Goal: Task Accomplishment & Management: Manage account settings

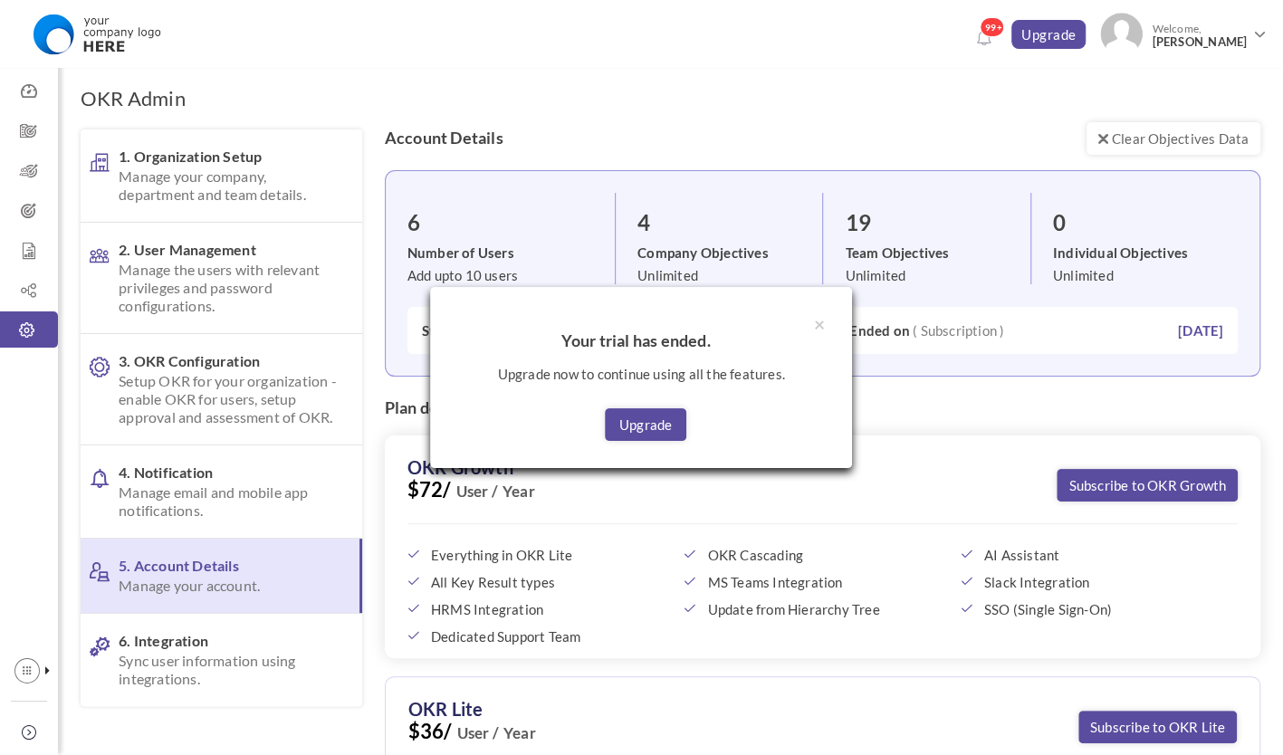
click at [1186, 23] on div "× Your trial has ended. Upgrade now to continue using all the features. Upgrade" at bounding box center [641, 377] width 1283 height 755
click at [1245, 26] on div "× Your trial has ended. Upgrade now to continue using all the features. Upgrade" at bounding box center [641, 377] width 1283 height 755
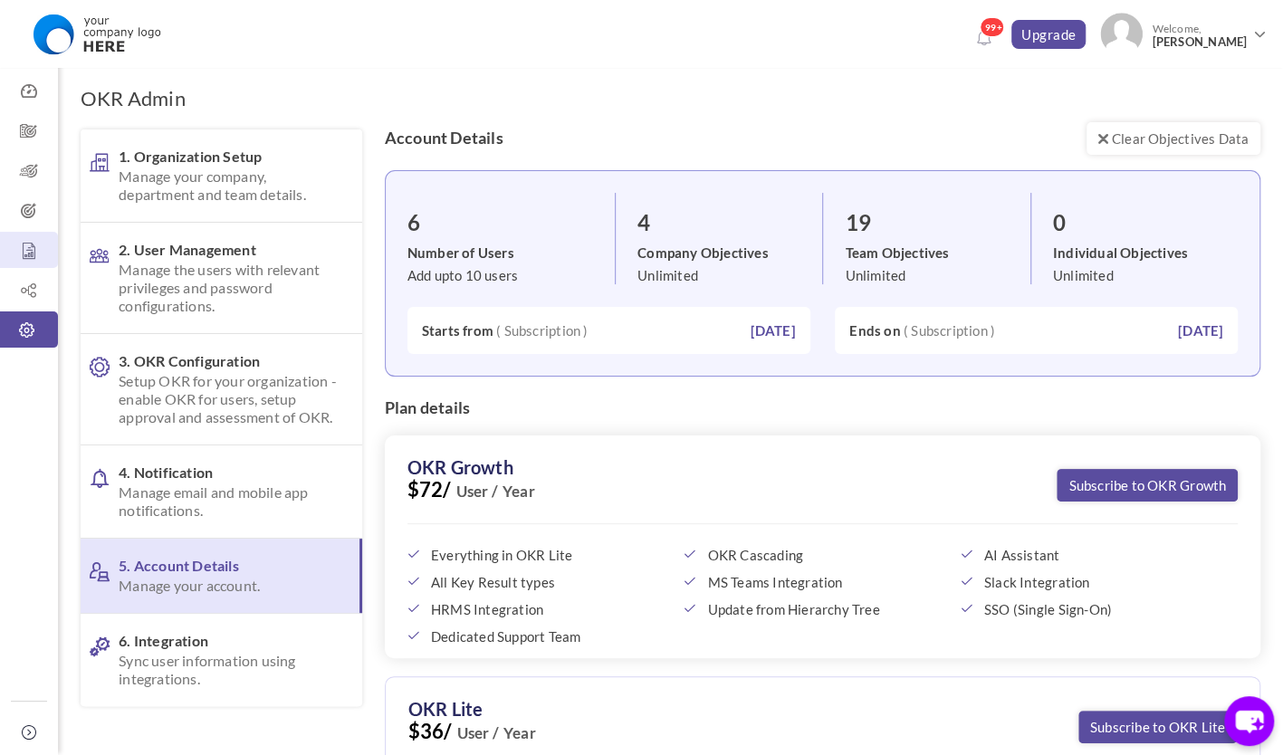
click at [33, 234] on link "Report" at bounding box center [29, 250] width 58 height 36
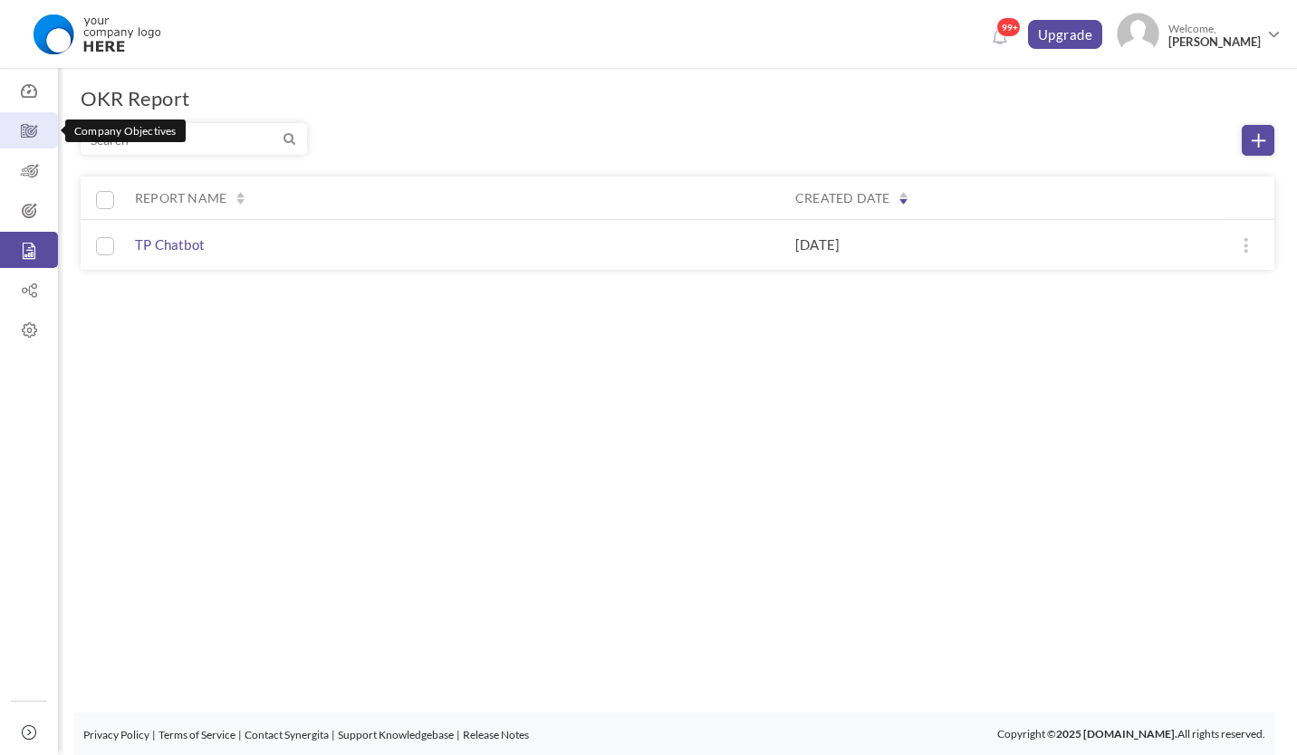
click at [24, 123] on icon at bounding box center [29, 131] width 58 height 18
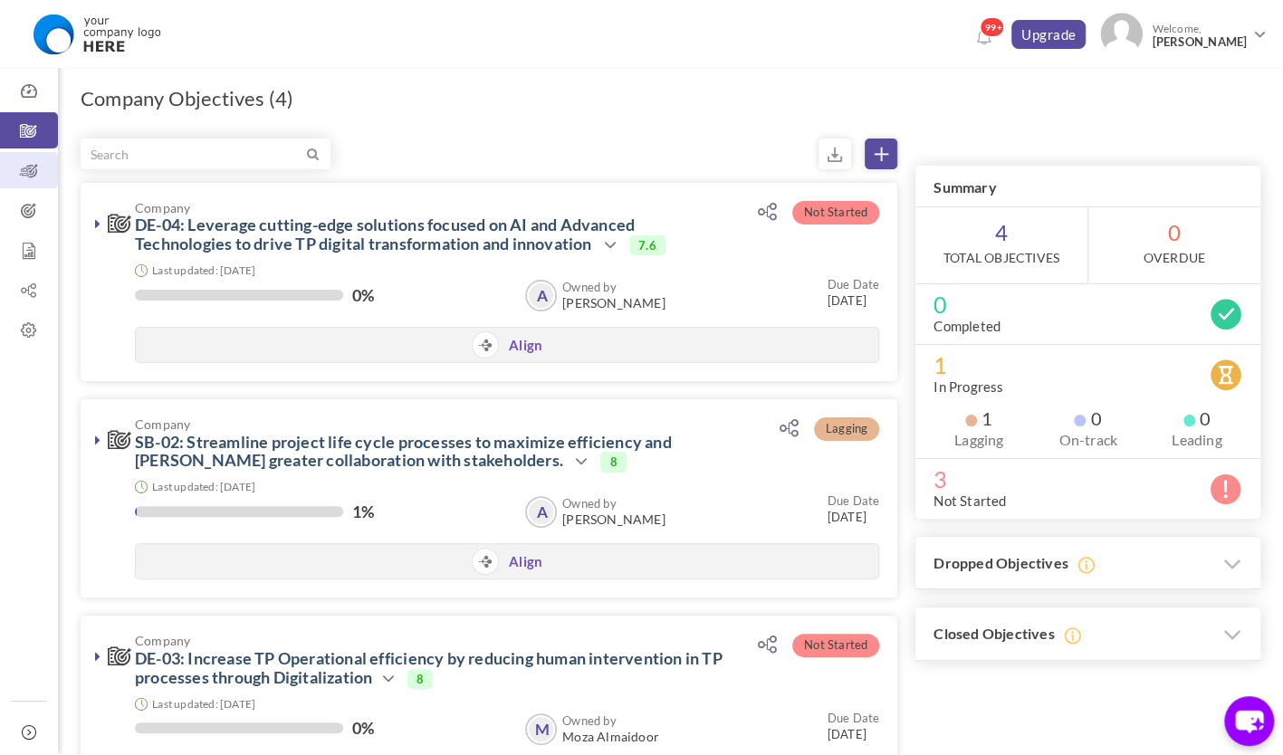
click at [36, 176] on icon at bounding box center [29, 171] width 58 height 18
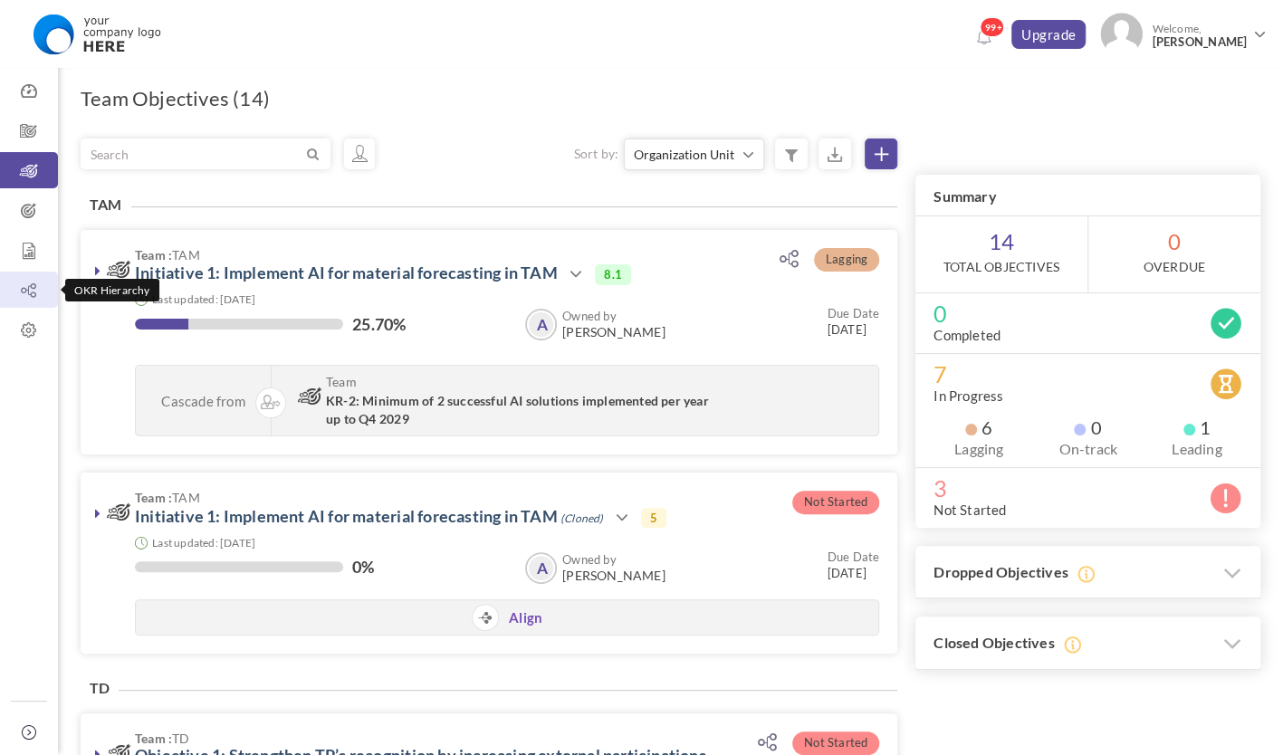
click at [34, 296] on icon at bounding box center [29, 291] width 58 height 18
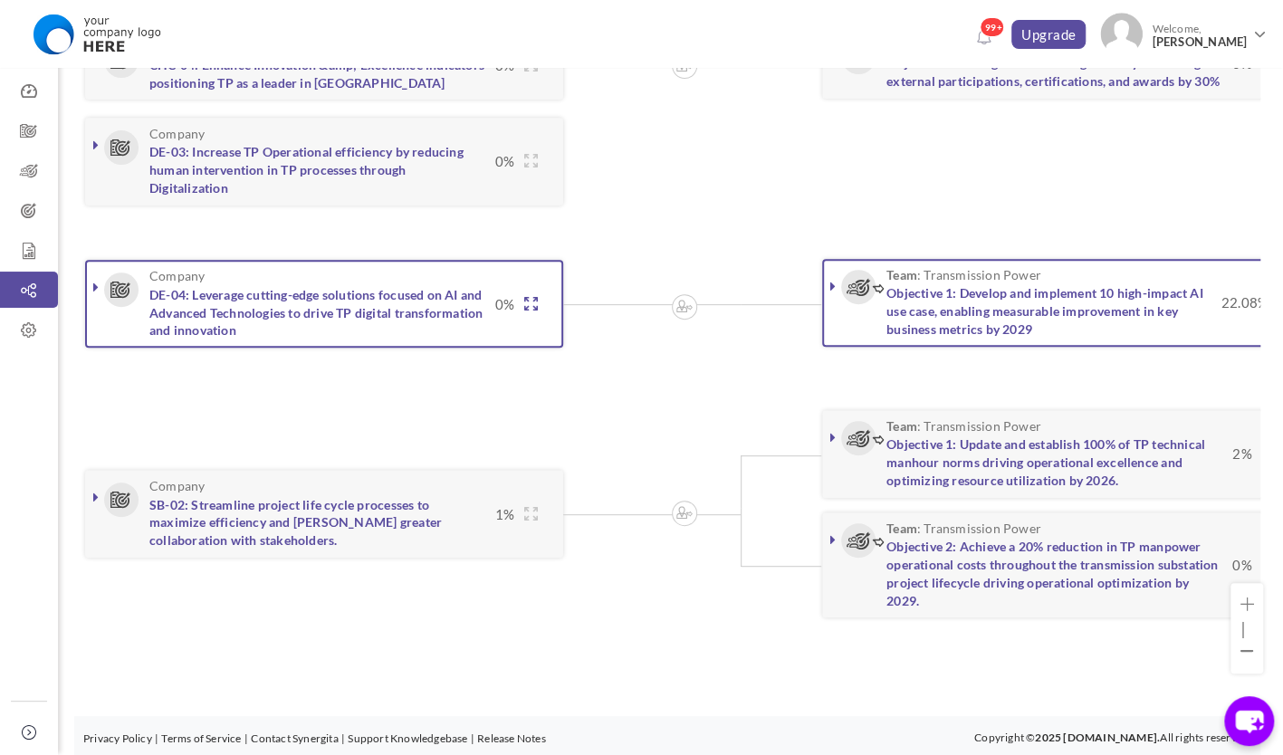
click at [525, 299] on icon at bounding box center [530, 304] width 14 height 14
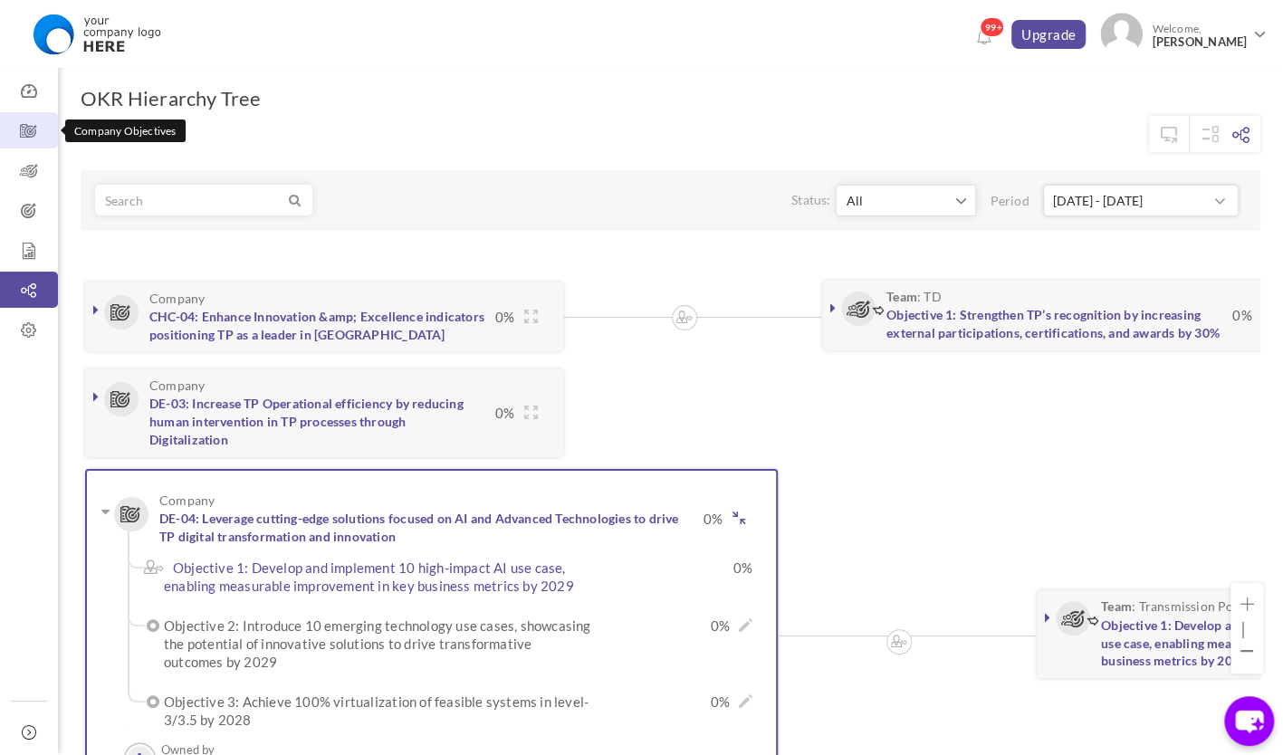
click at [31, 122] on icon at bounding box center [29, 131] width 58 height 18
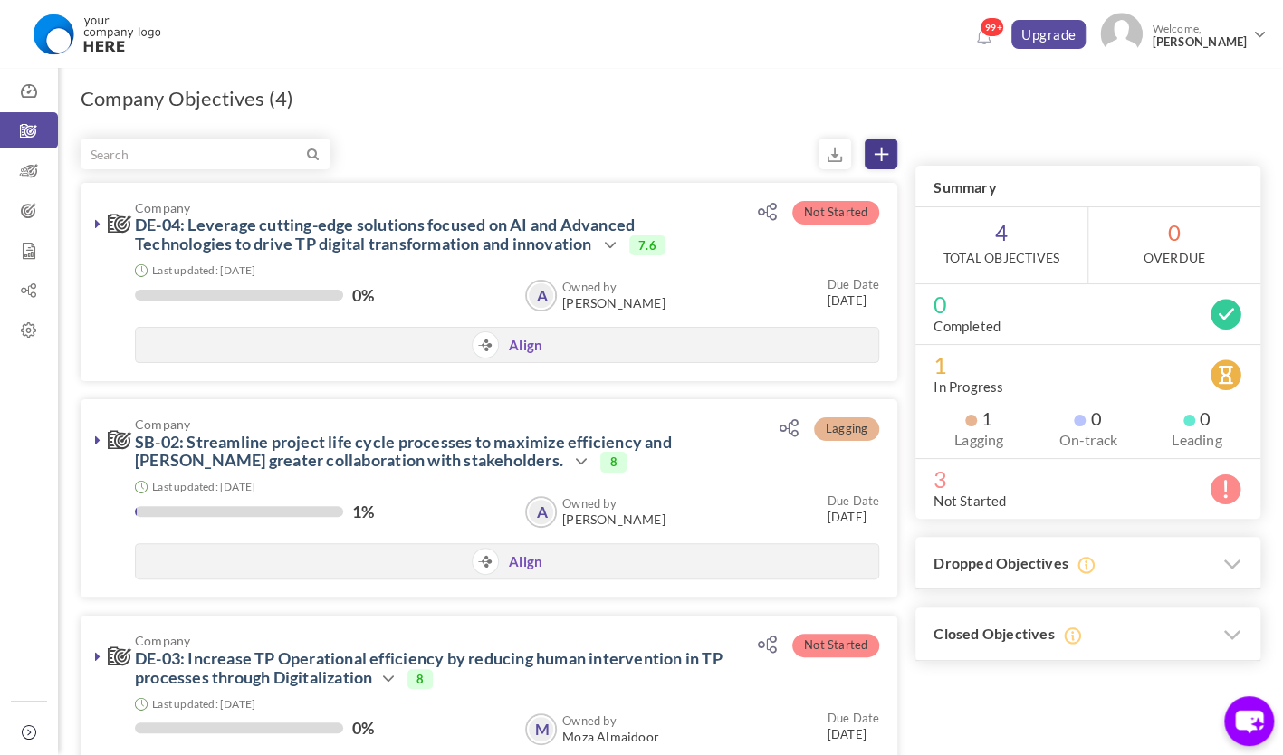
click at [875, 159] on link at bounding box center [881, 154] width 33 height 31
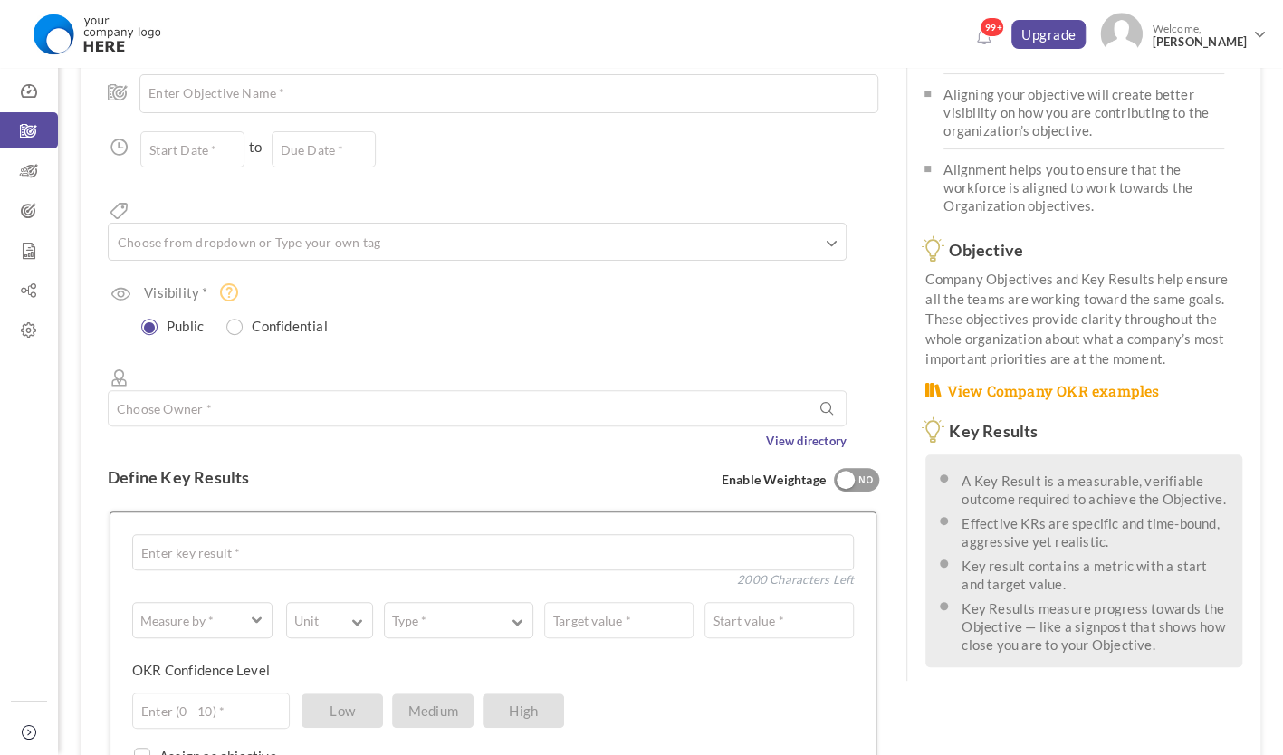
scroll to position [181, 0]
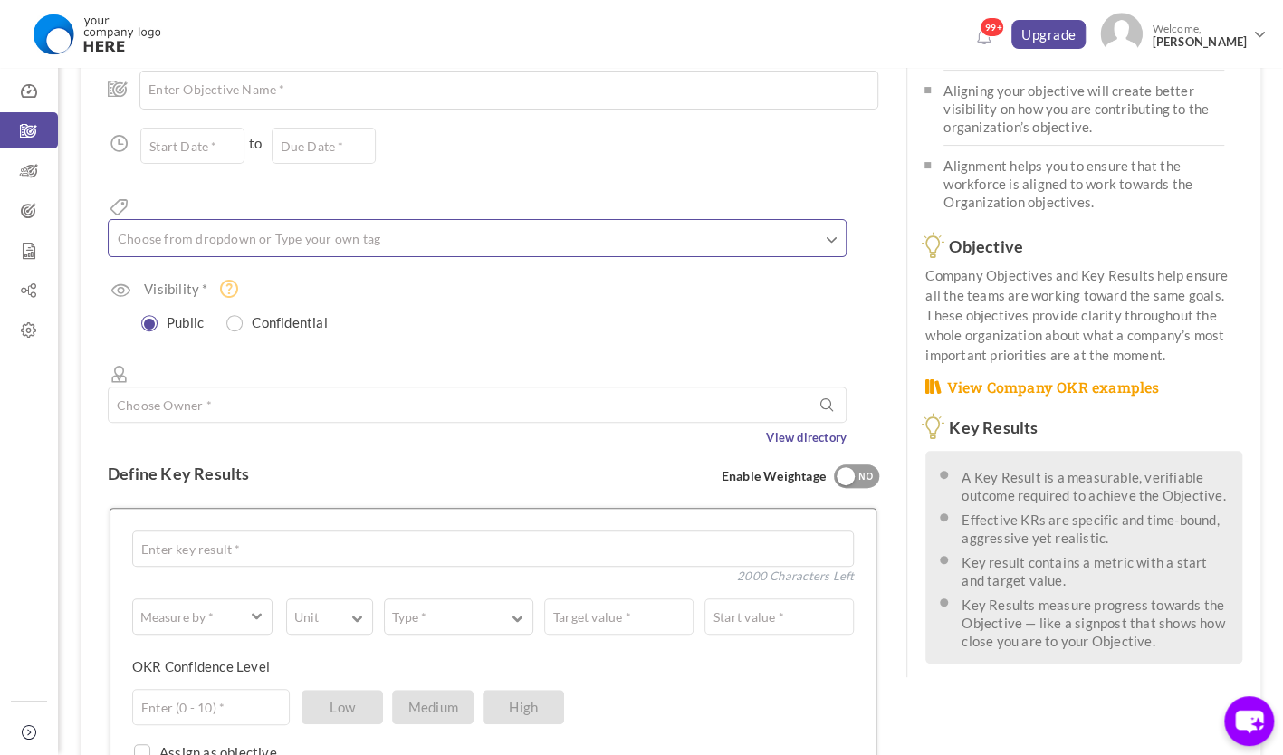
click at [338, 226] on ul at bounding box center [477, 241] width 737 height 30
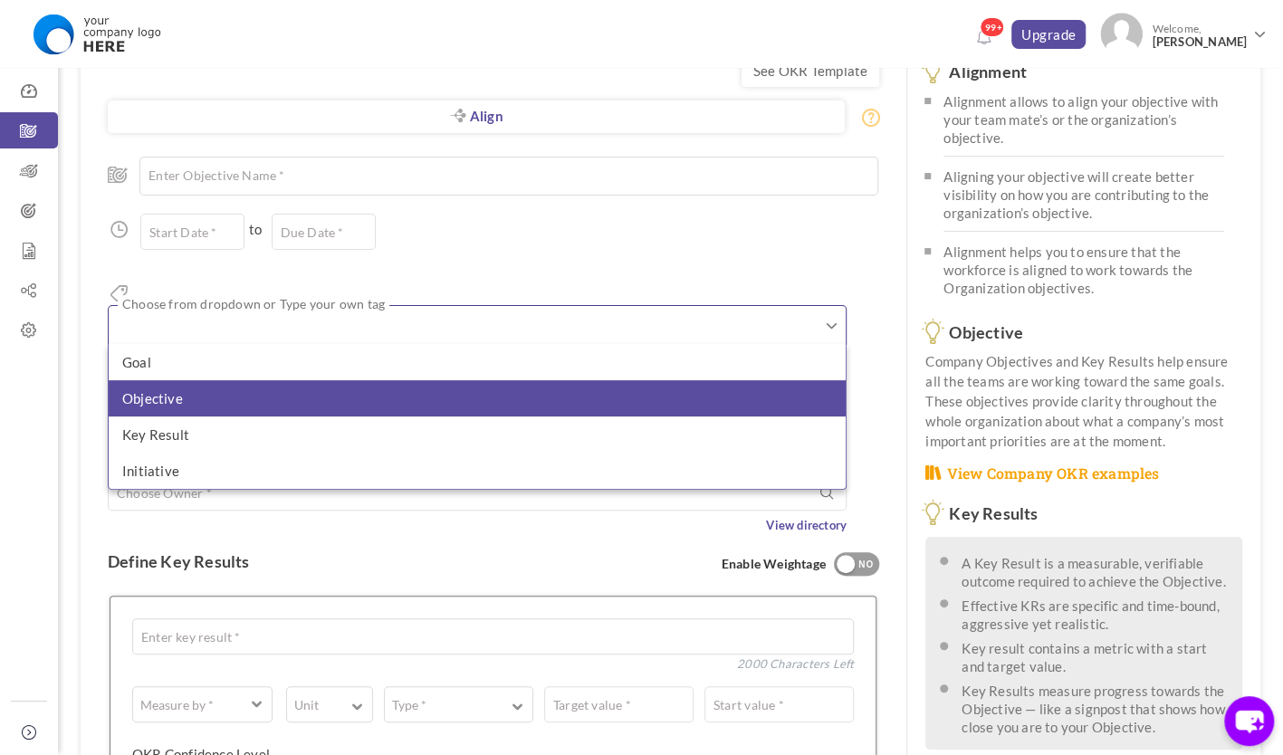
scroll to position [91, 0]
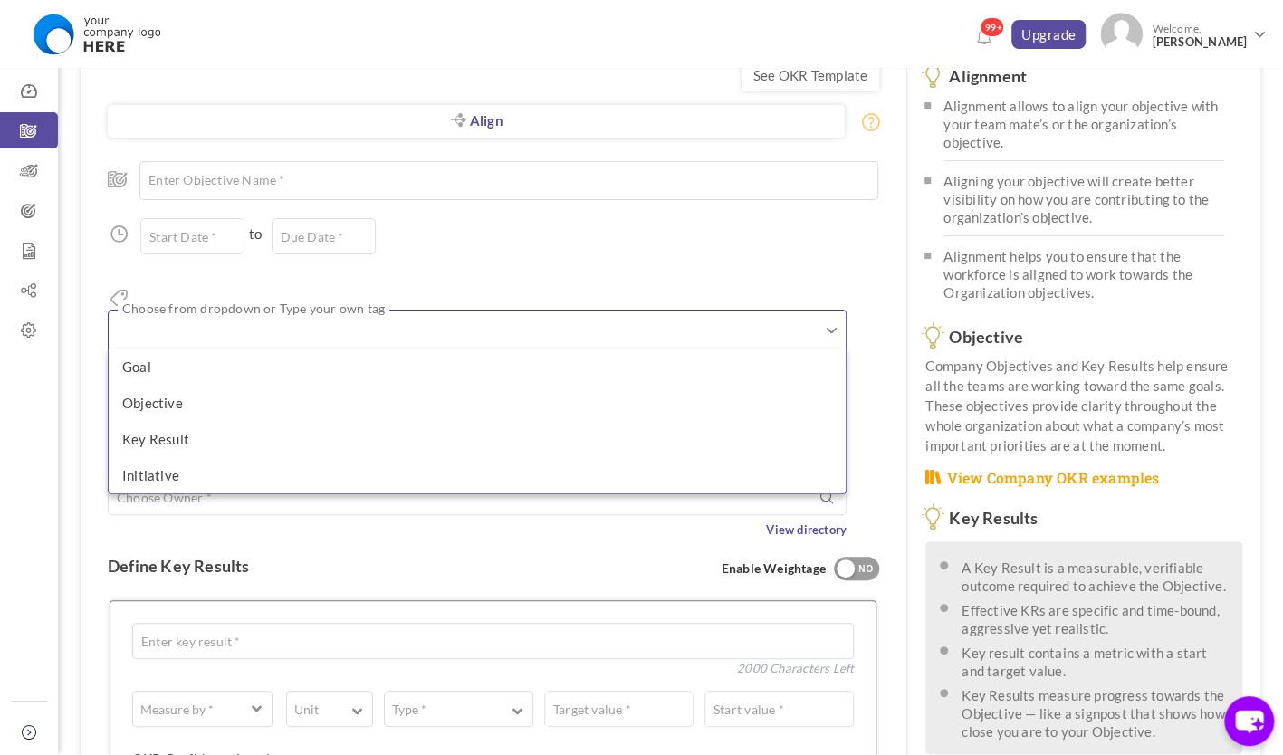
click at [388, 241] on div "Start Date * to Due Date * Due date should not fall after the aligned objective…" at bounding box center [494, 236] width 772 height 36
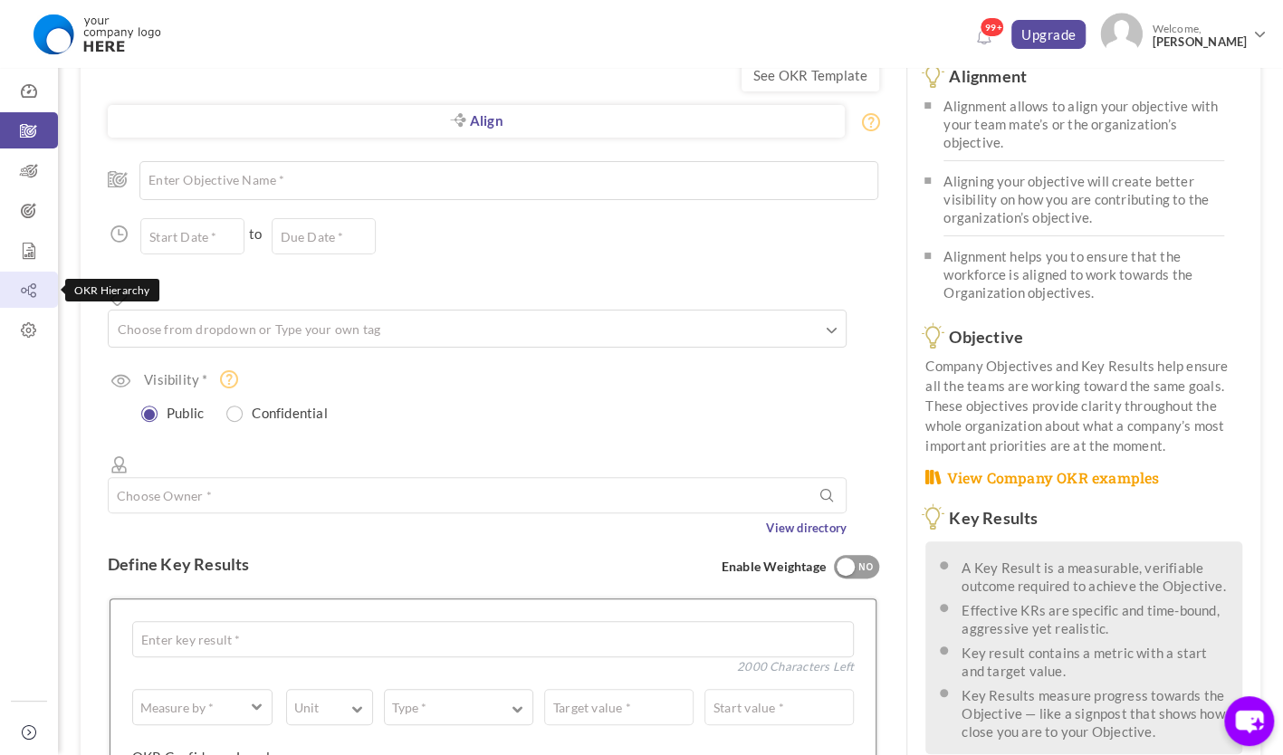
click at [37, 292] on icon at bounding box center [29, 291] width 58 height 18
click at [34, 299] on icon at bounding box center [29, 291] width 58 height 18
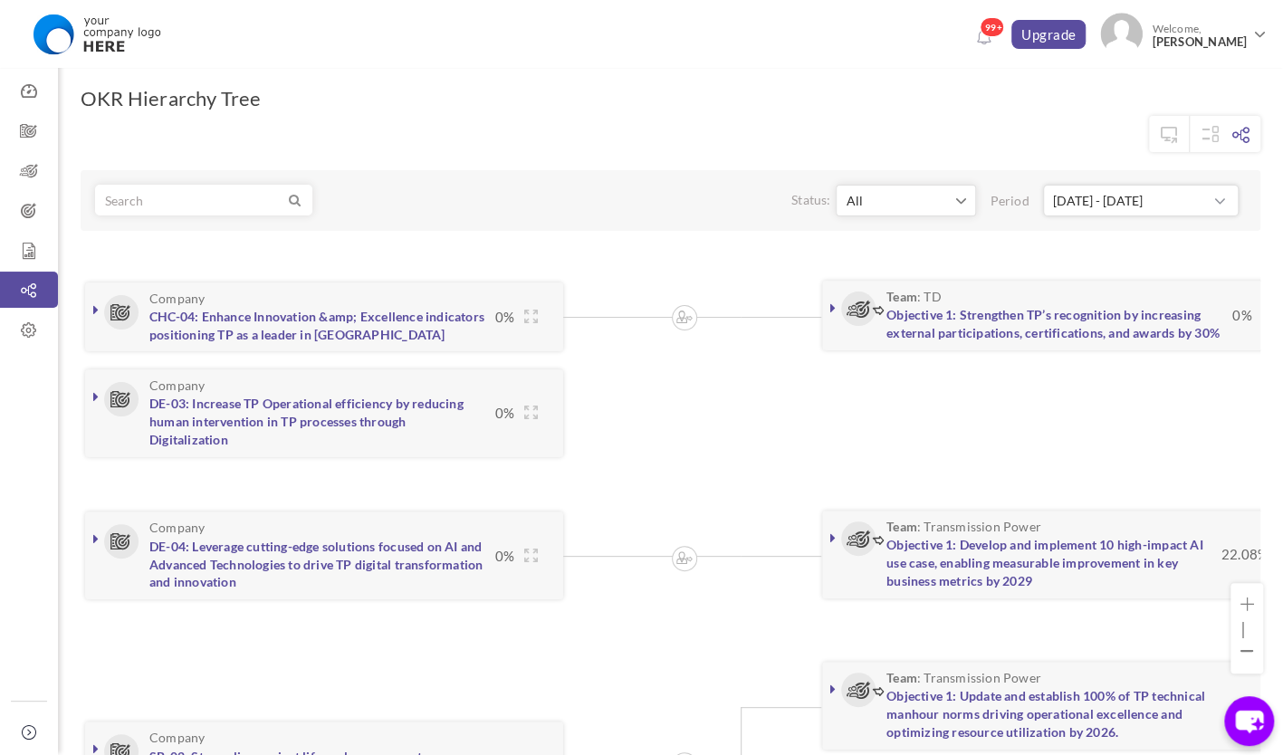
click at [405, 168] on div "Aligned OKR Unaligned OKR Status: All Not Started Leading Lagging Awaiting Appr…" at bounding box center [671, 506] width 1180 height 791
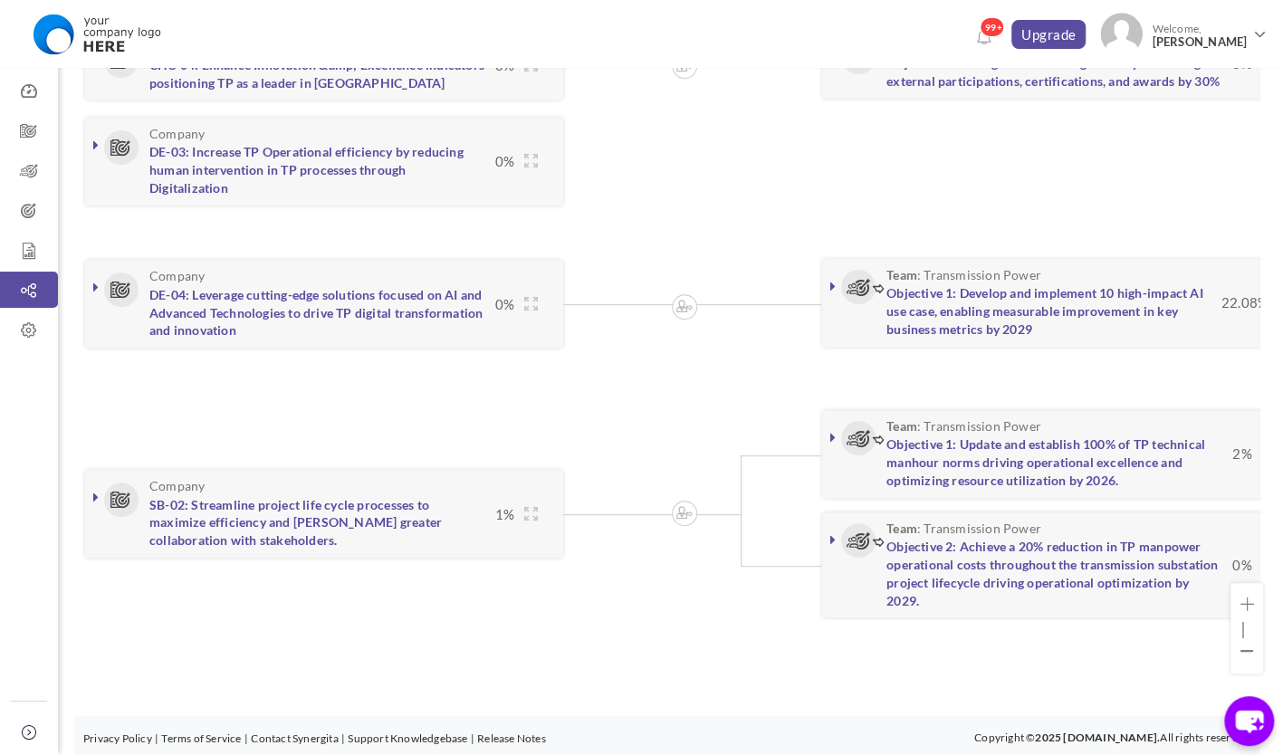
scroll to position [161, 0]
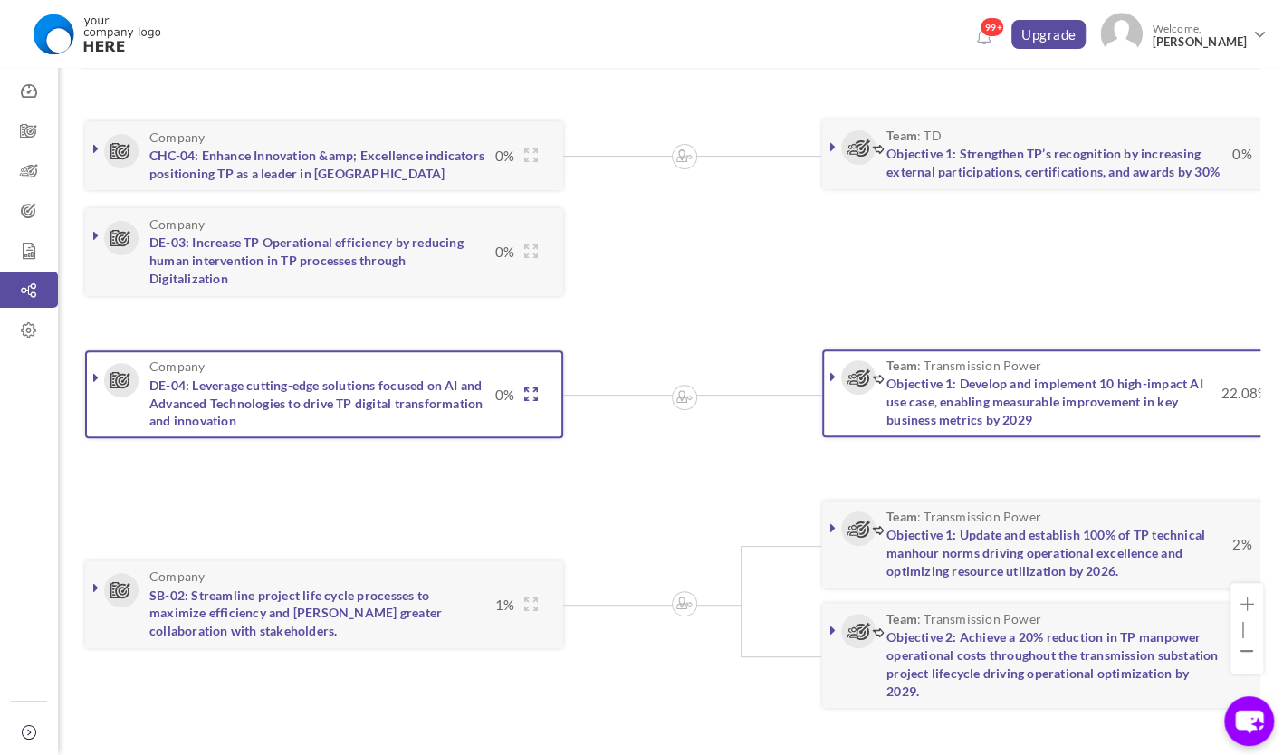
click at [532, 397] on icon at bounding box center [530, 395] width 14 height 14
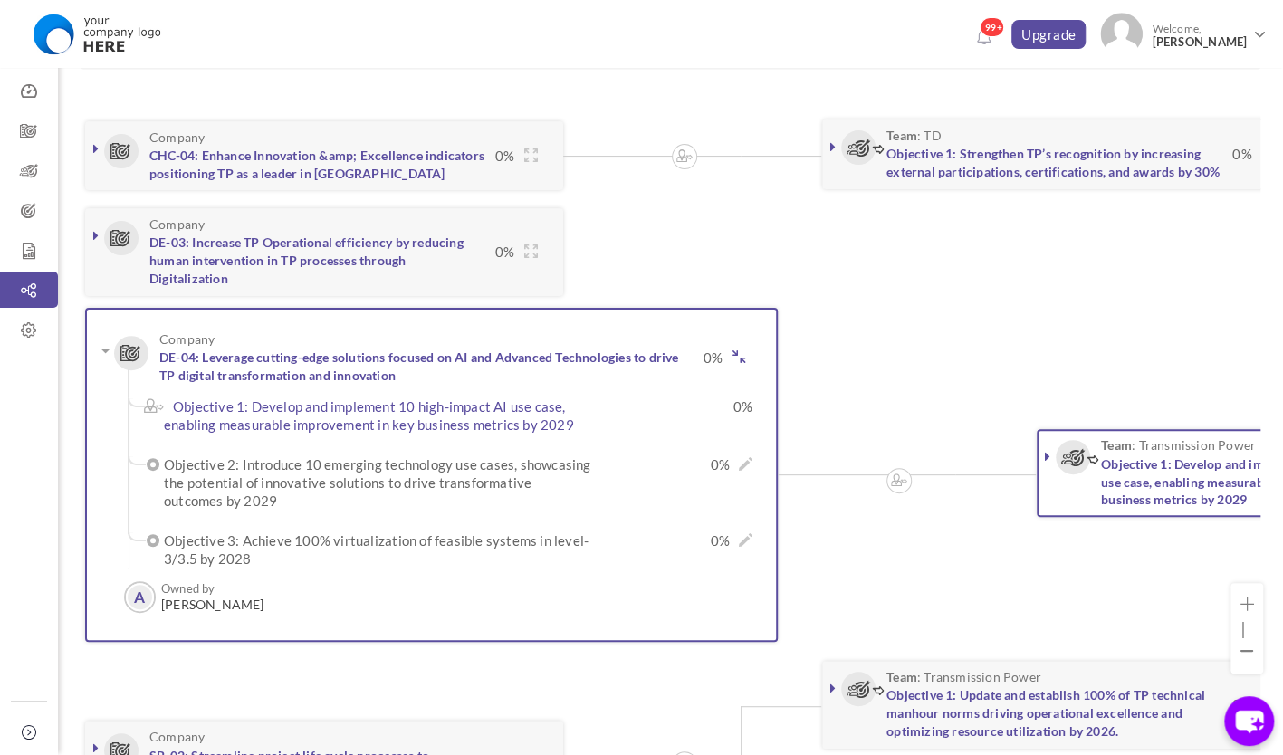
scroll to position [258, 0]
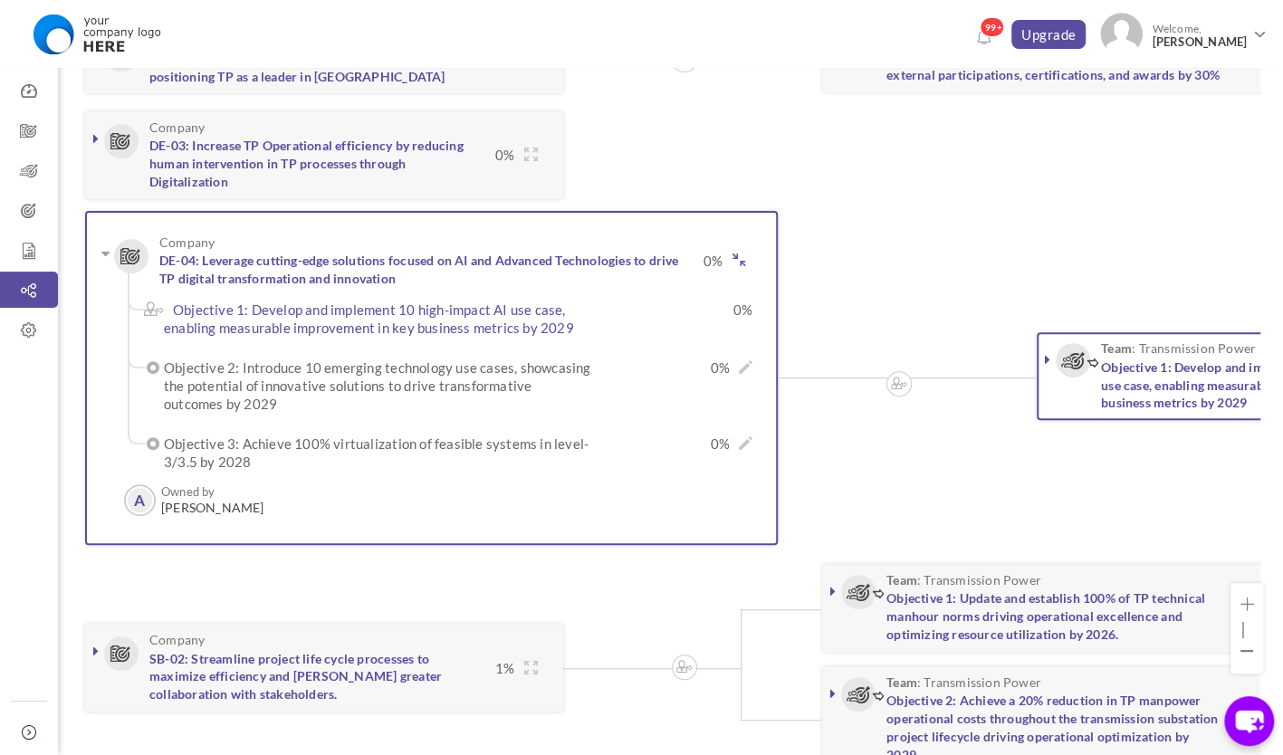
click at [637, 410] on div "Objective 2: Introduce 10 emerging technology use cases, showcasing the potenti…" at bounding box center [458, 386] width 589 height 54
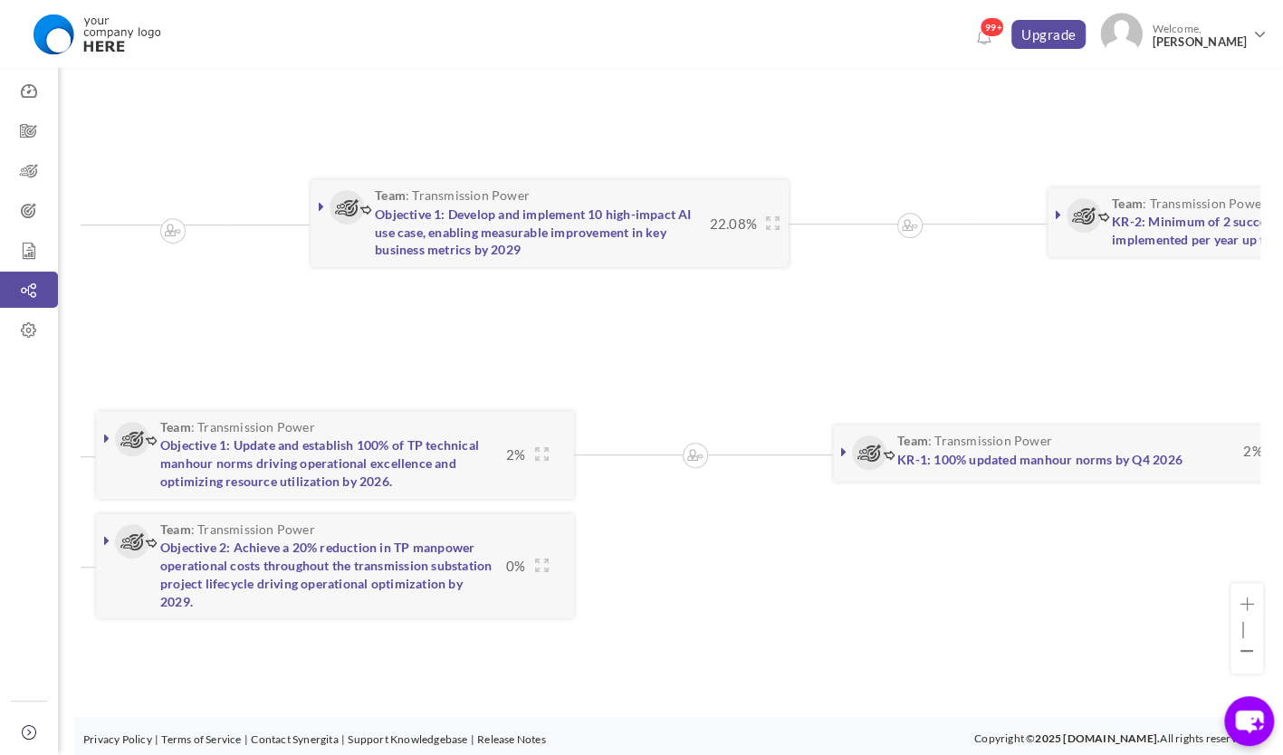
scroll to position [0, 736]
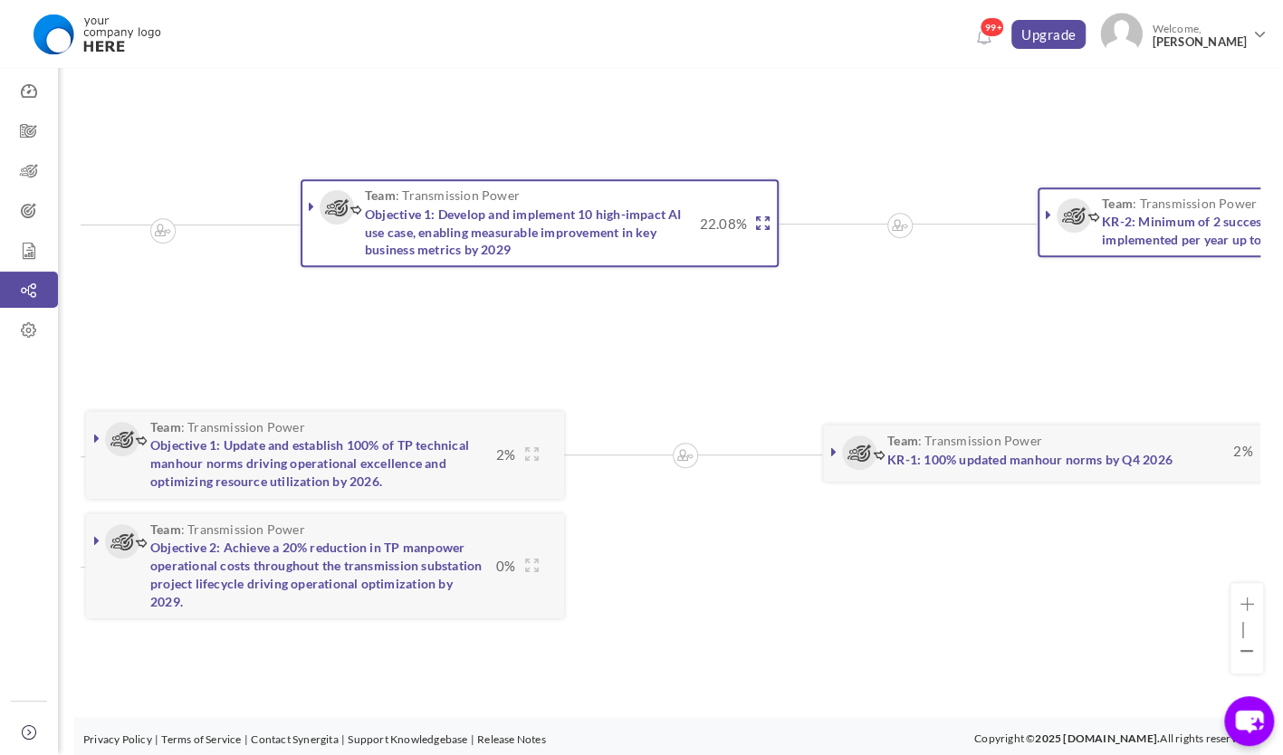
click at [759, 219] on icon at bounding box center [763, 223] width 14 height 14
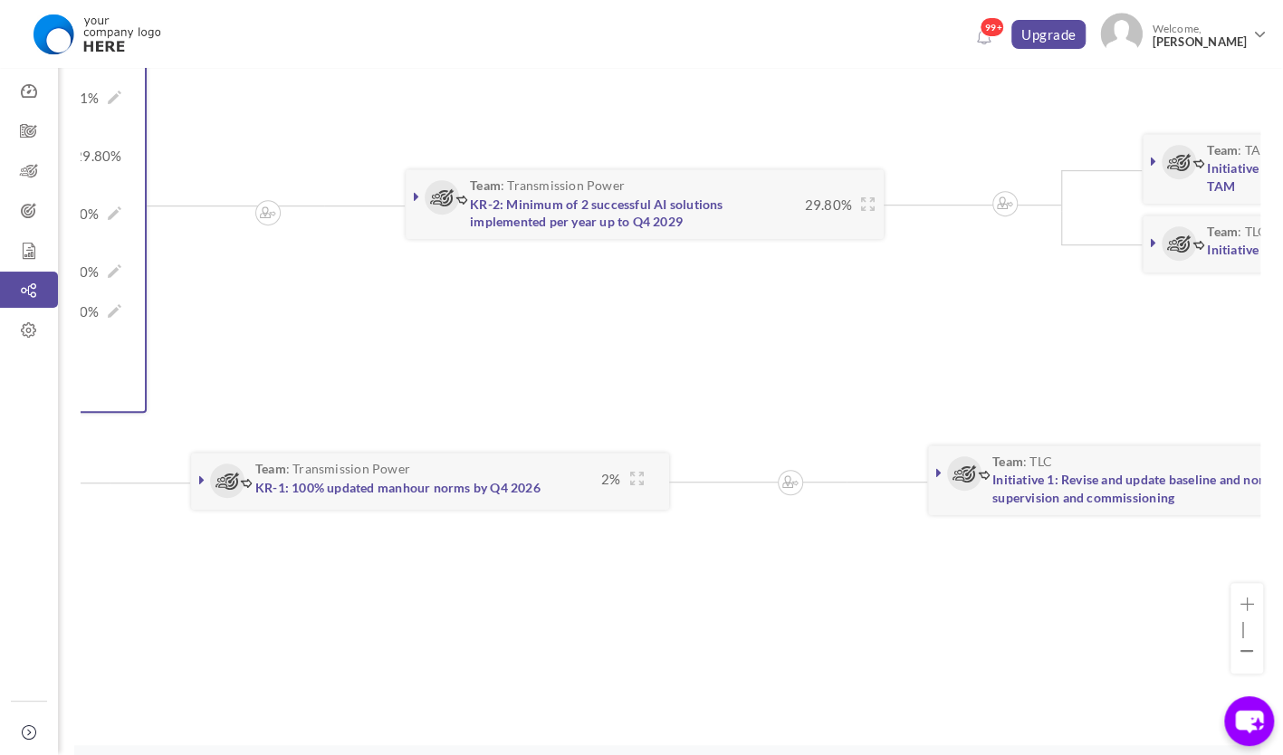
scroll to position [0, 1370]
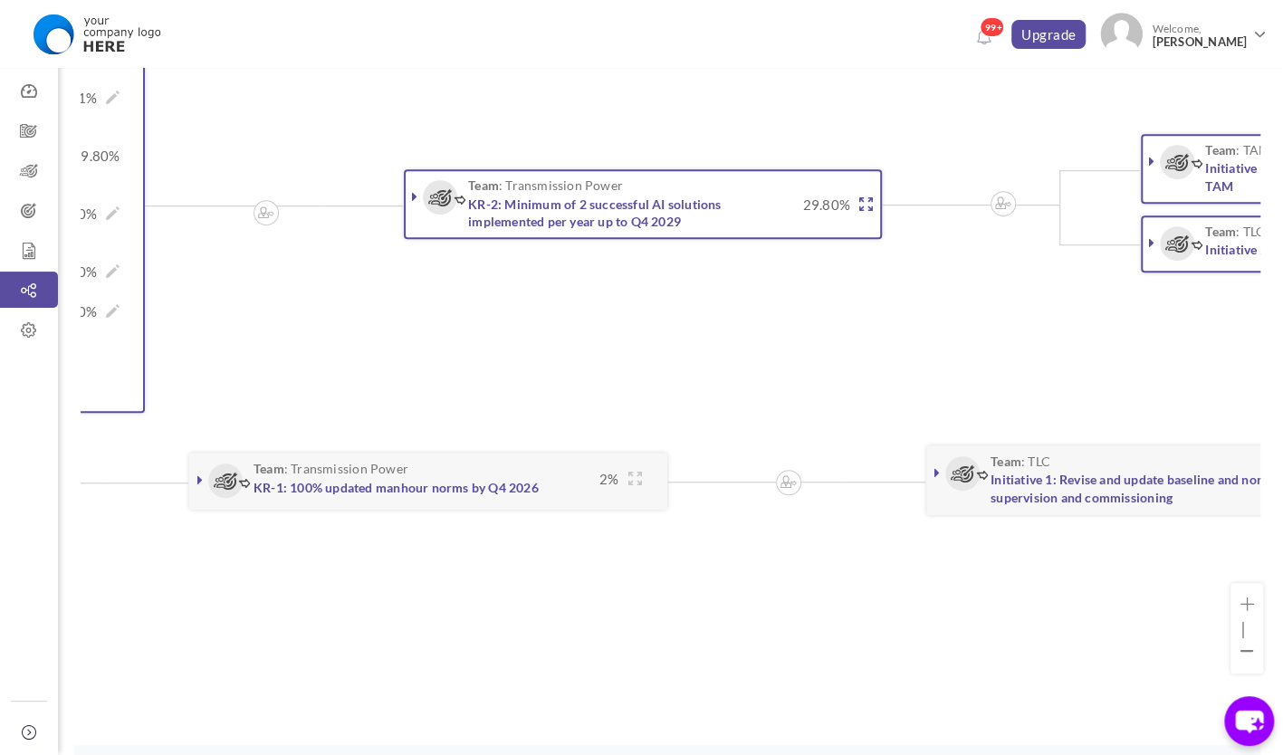
click at [869, 200] on icon at bounding box center [866, 204] width 14 height 14
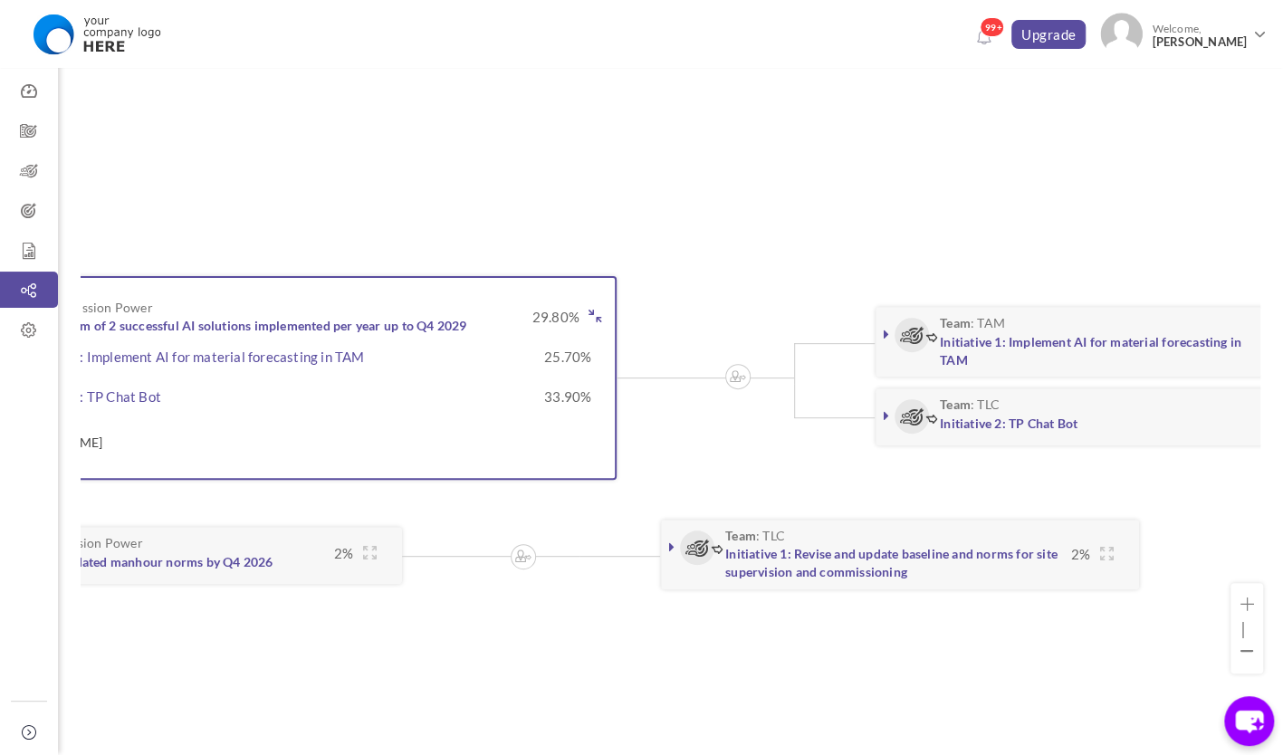
scroll to position [0, 1729]
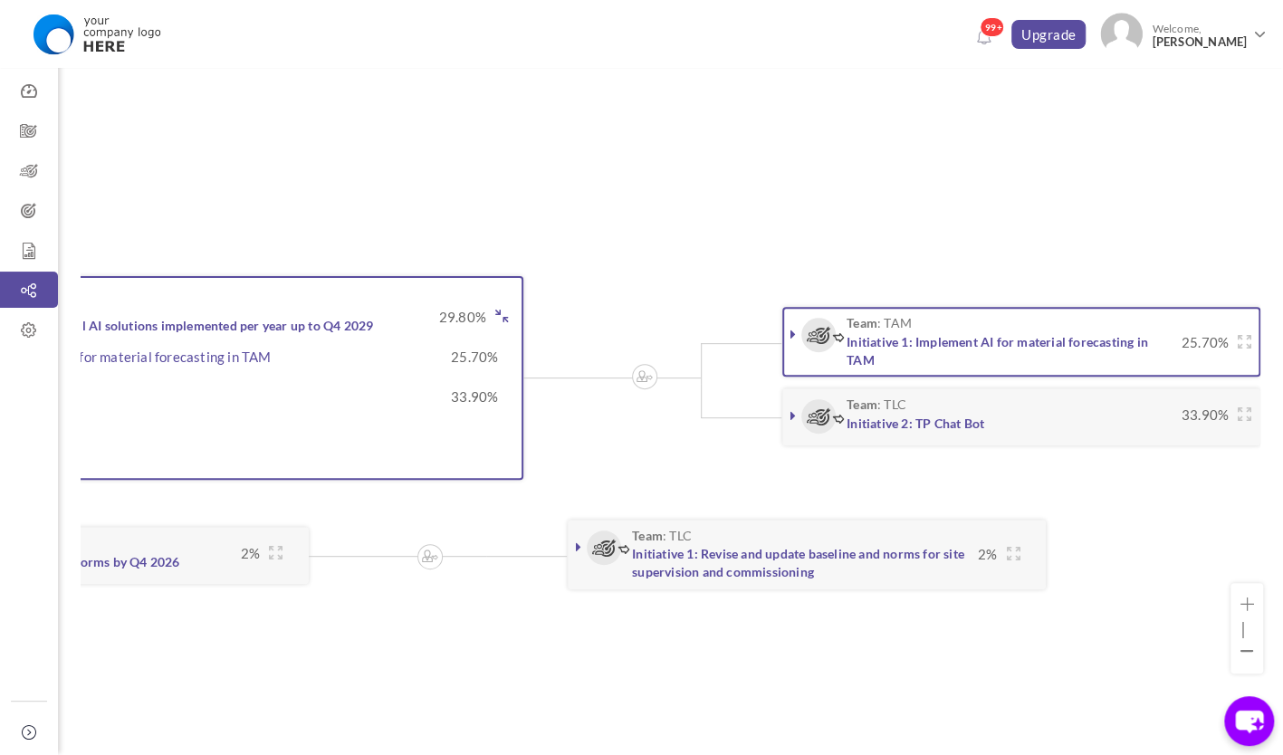
click at [785, 339] on link at bounding box center [793, 334] width 18 height 18
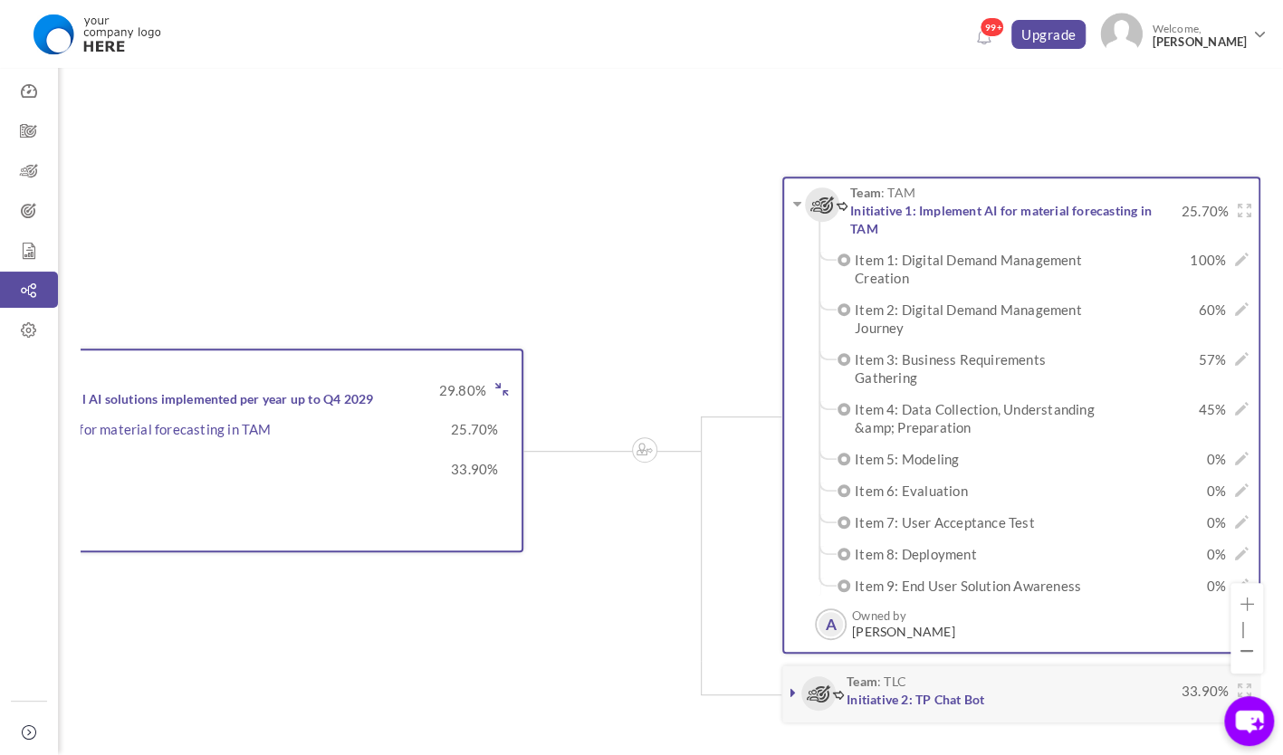
scroll to position [293, 0]
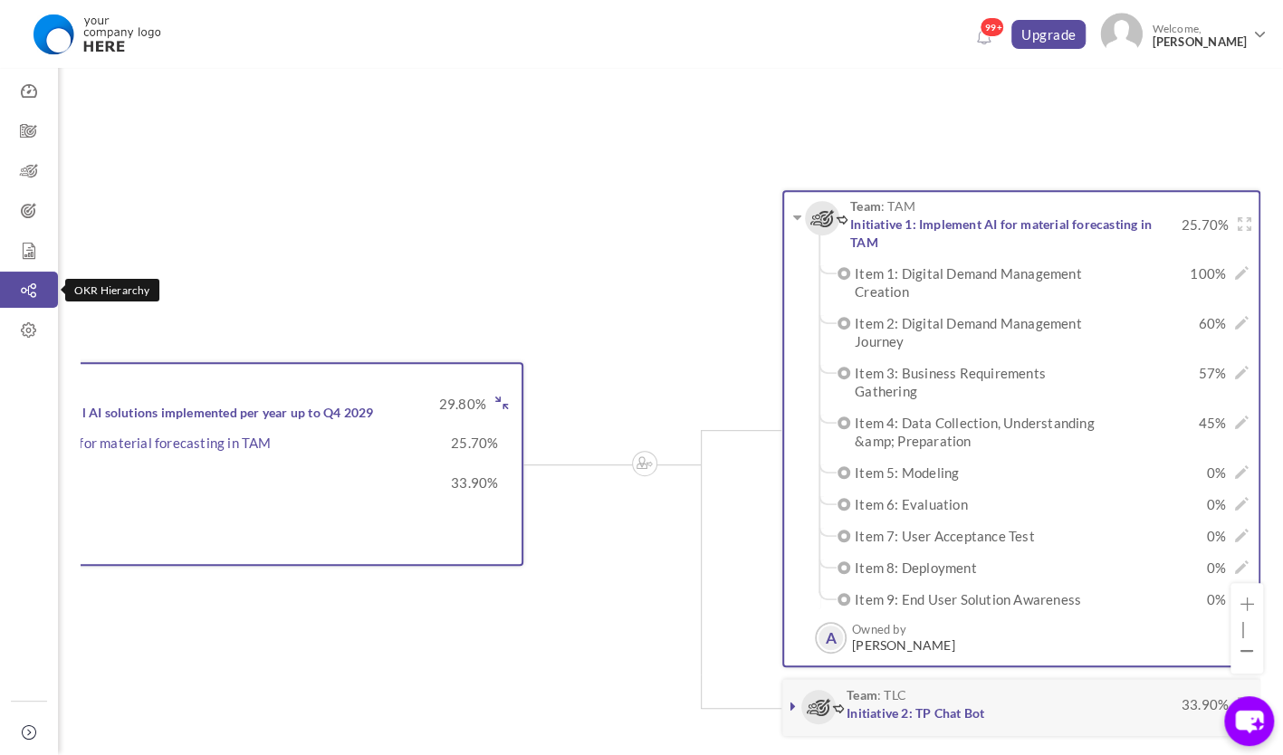
click at [24, 288] on icon at bounding box center [29, 291] width 58 height 18
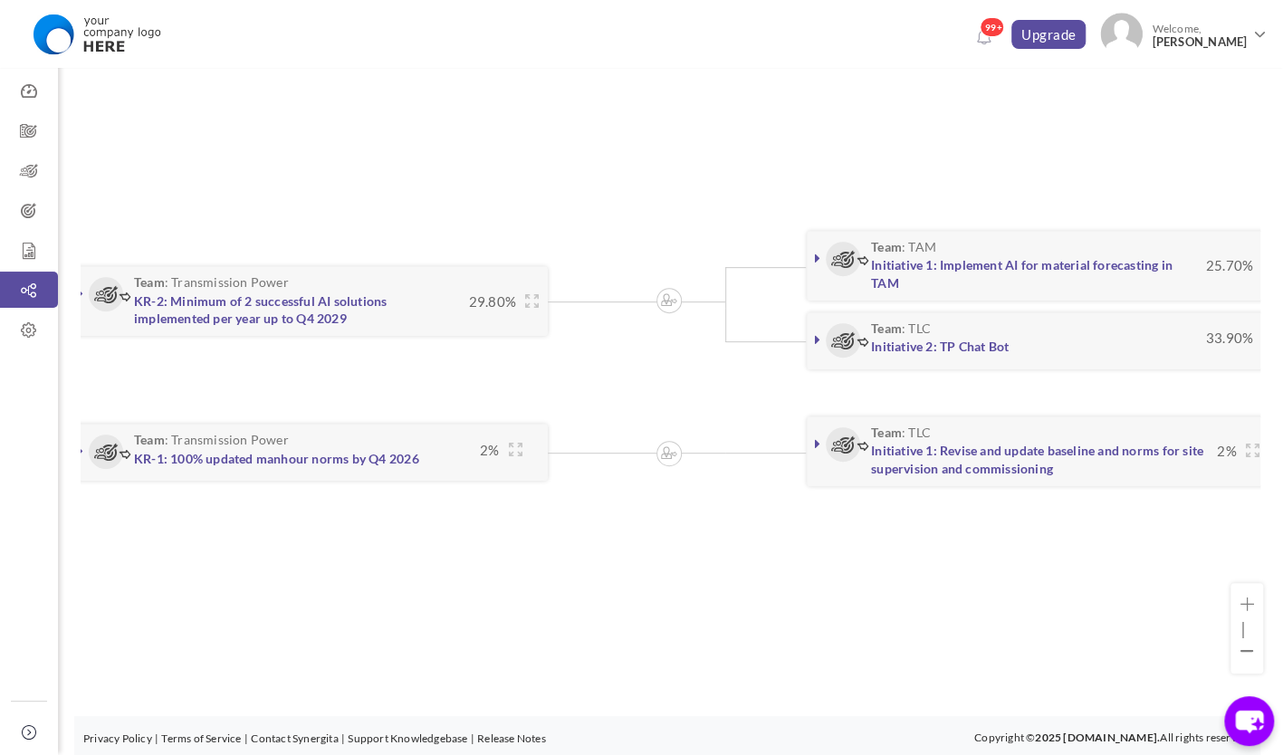
scroll to position [0, 1514]
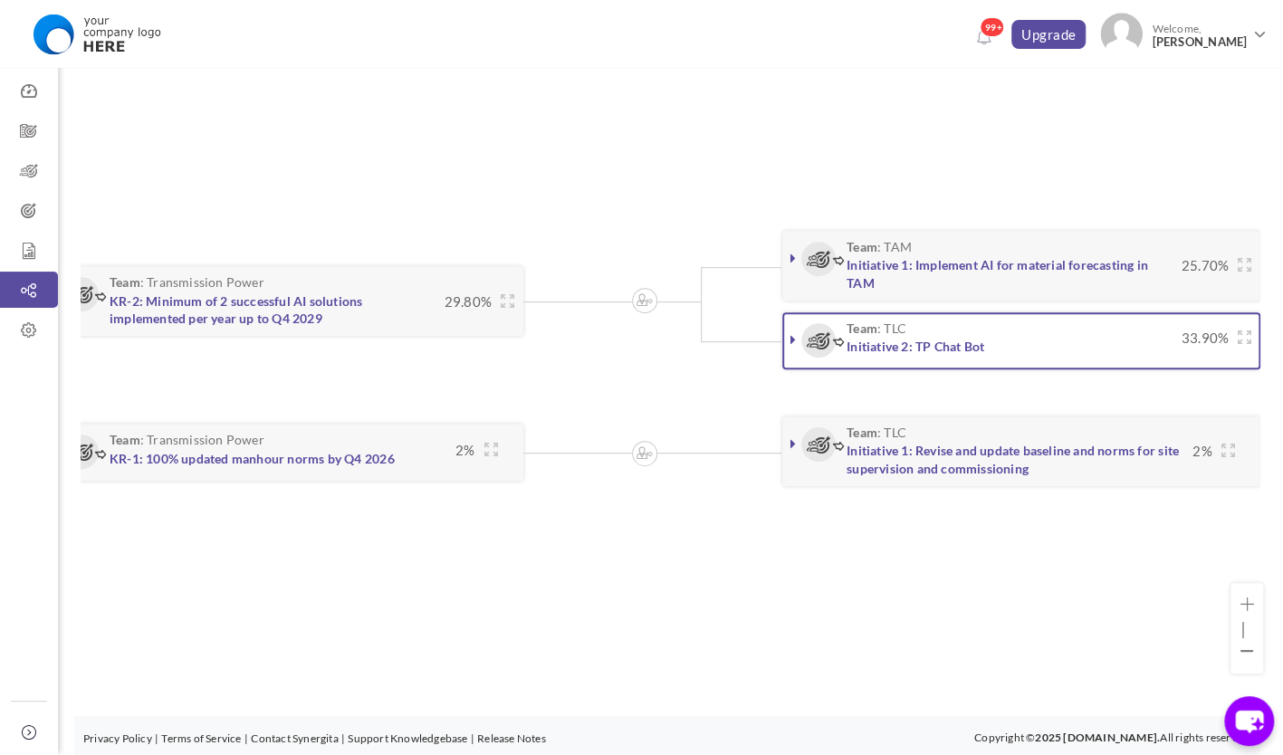
click at [788, 339] on link at bounding box center [793, 340] width 18 height 18
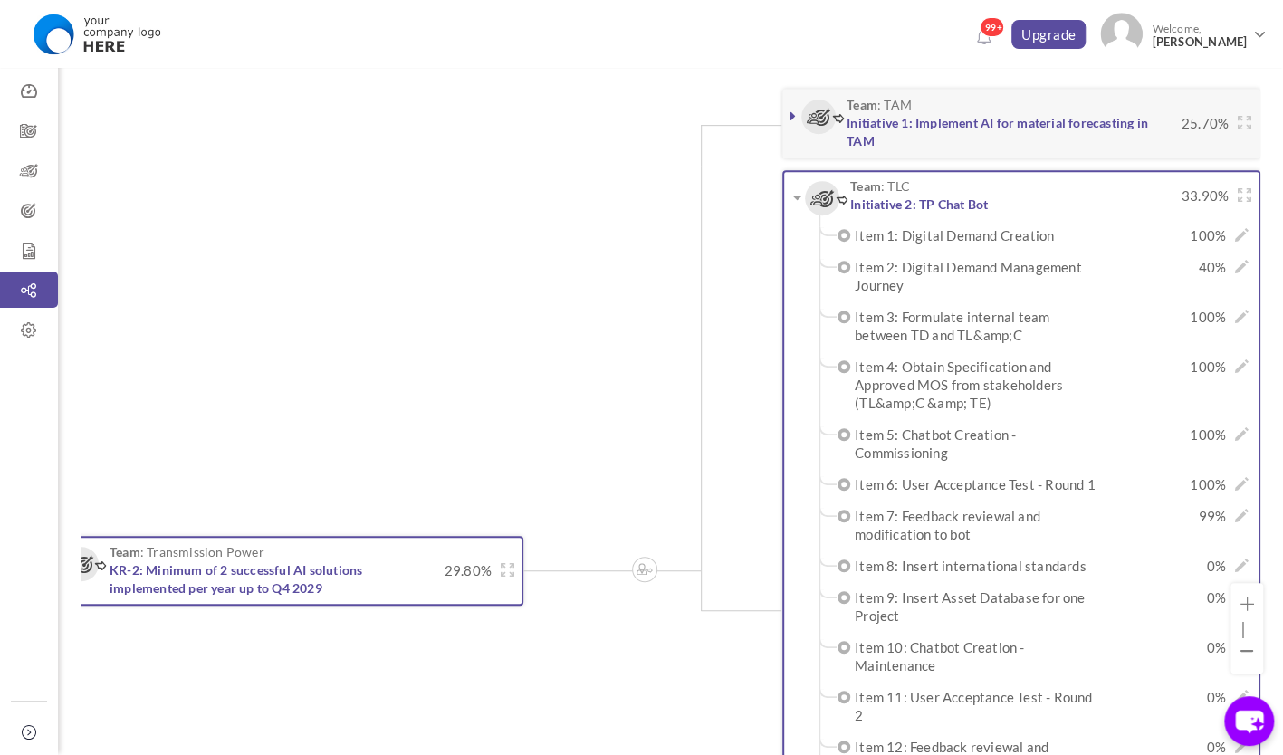
scroll to position [433, 0]
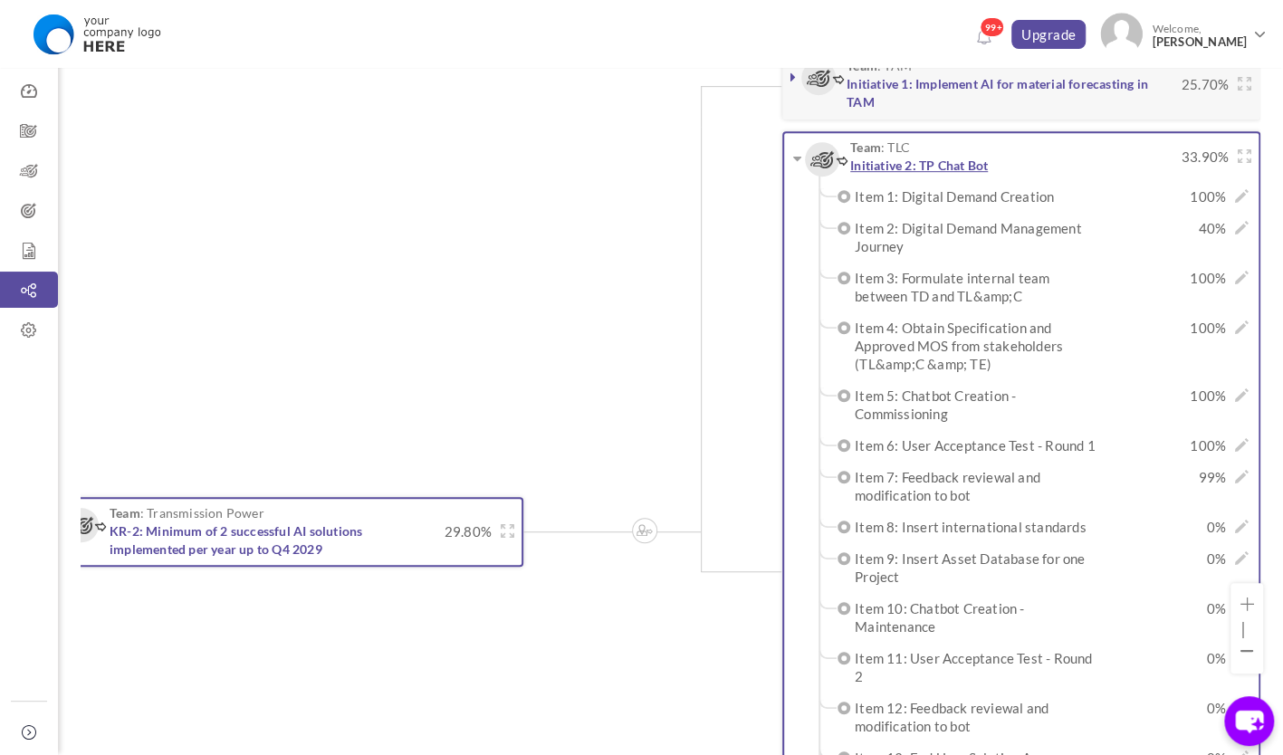
click at [929, 165] on link "Initiative 2: TP Chat Bot" at bounding box center [919, 165] width 138 height 15
